Goal: Check status: Check status

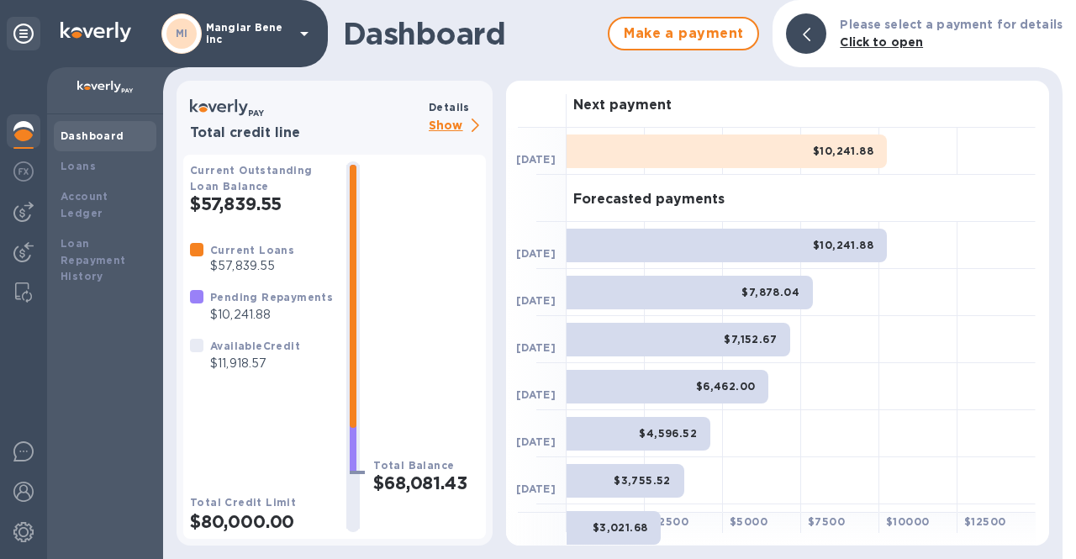
click at [287, 34] on p "Mangiar Bene inc" at bounding box center [248, 34] width 84 height 24
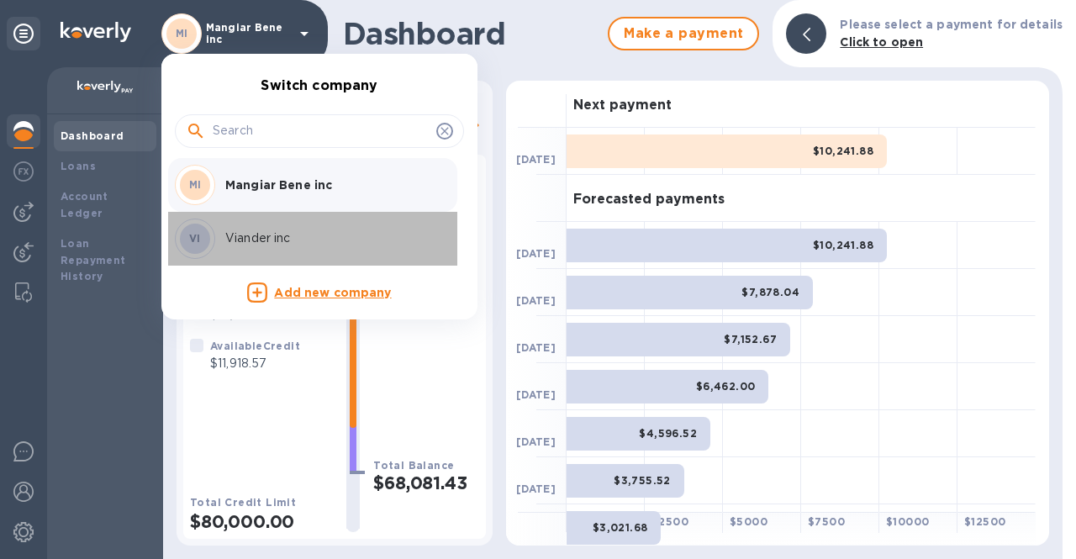
click at [256, 240] on p "Viander inc" at bounding box center [331, 238] width 212 height 18
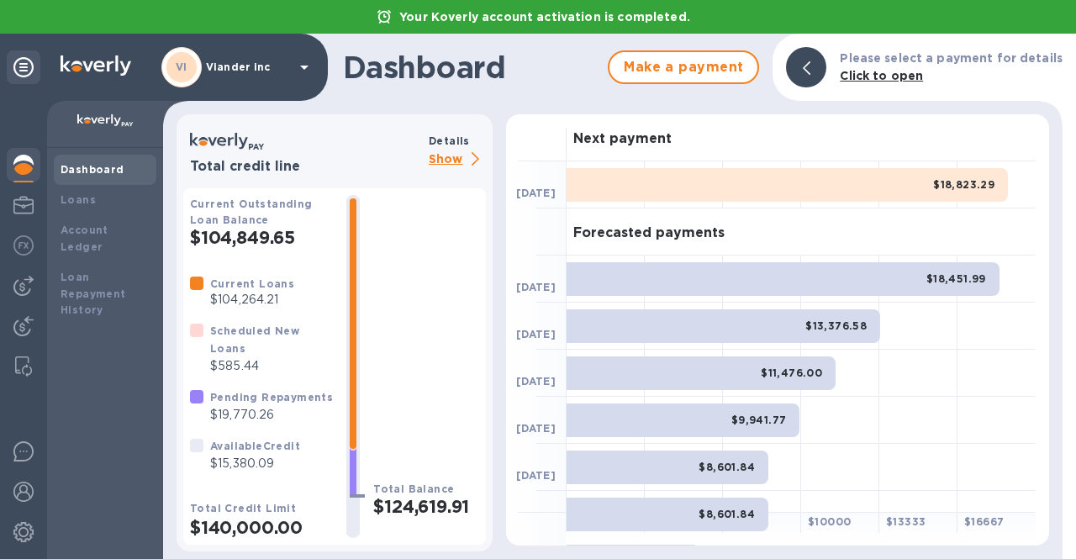
click at [440, 156] on p "Show" at bounding box center [457, 160] width 57 height 21
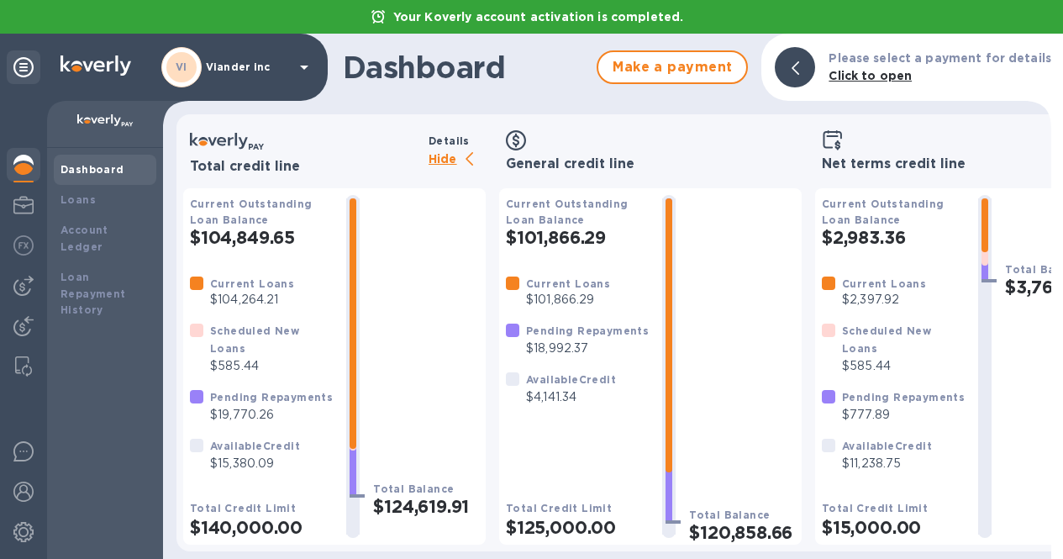
click at [435, 163] on p "Hide" at bounding box center [457, 160] width 57 height 21
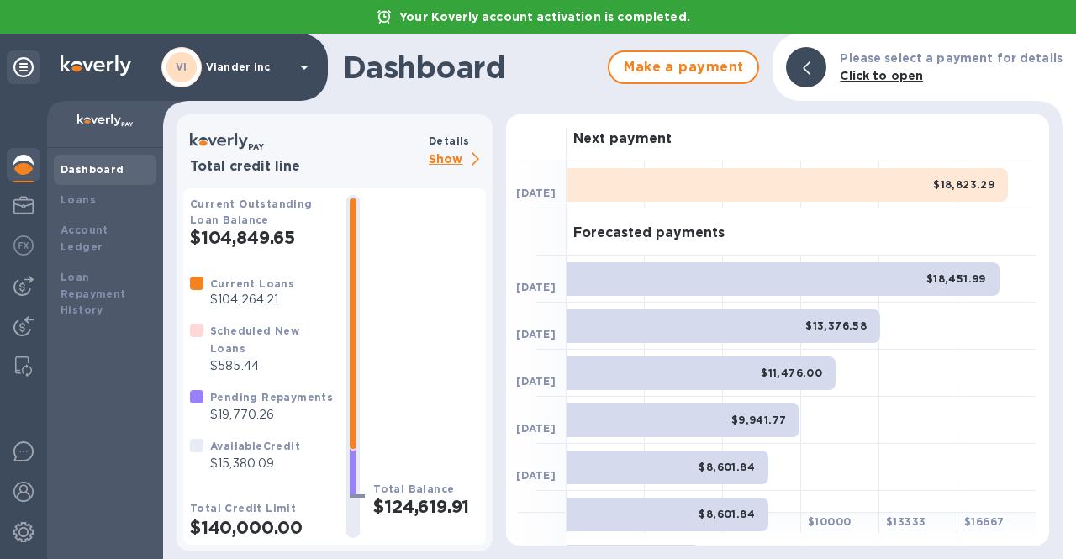
click at [443, 156] on p "Show" at bounding box center [457, 160] width 57 height 21
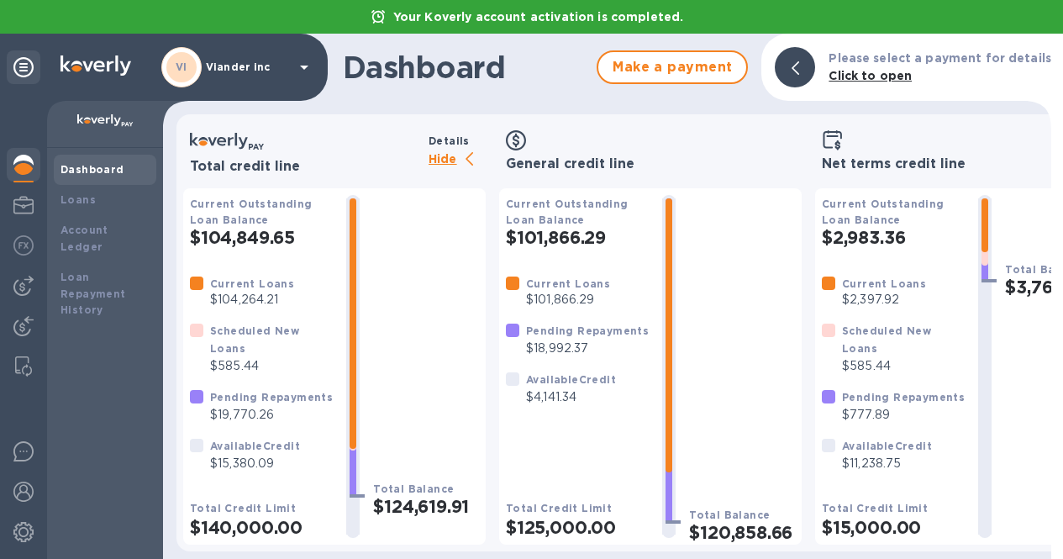
click at [441, 159] on p "Hide" at bounding box center [457, 160] width 57 height 21
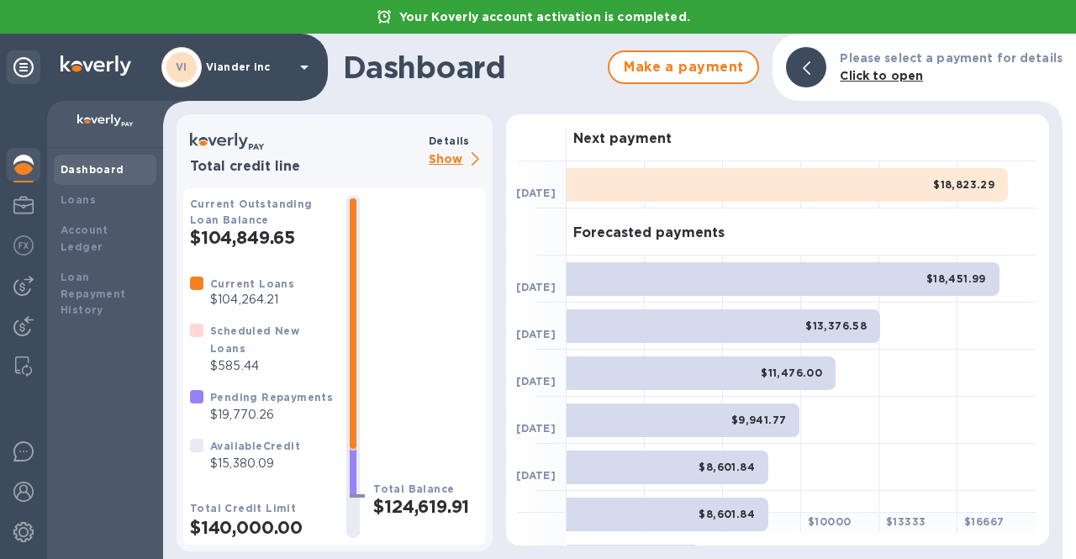
click at [454, 163] on p "Show" at bounding box center [457, 160] width 57 height 21
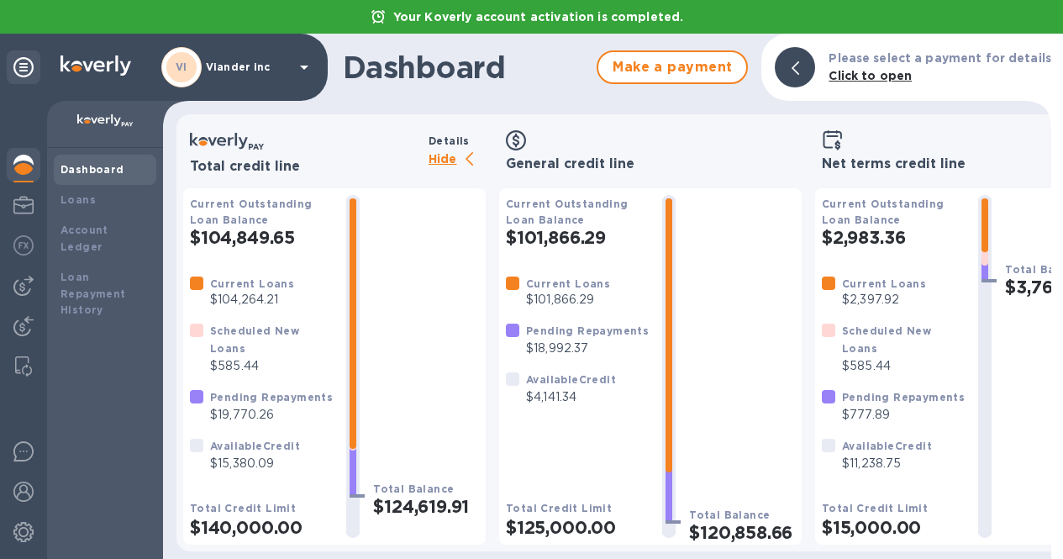
click at [434, 152] on p "Hide" at bounding box center [457, 160] width 57 height 21
